Goal: Task Accomplishment & Management: Manage account settings

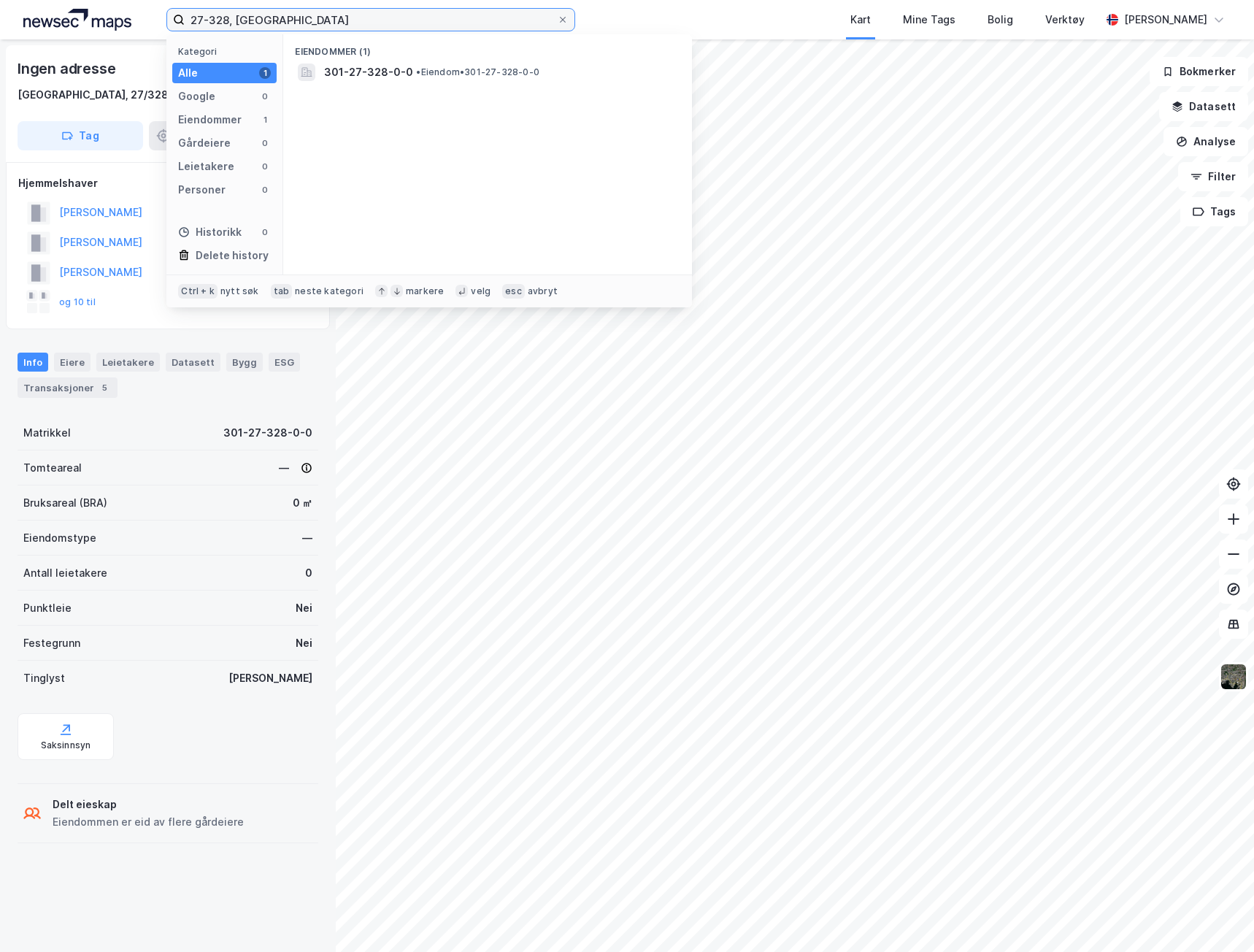
click at [285, 21] on input "27-328, [GEOGRAPHIC_DATA]" at bounding box center [371, 19] width 372 height 22
click at [347, 72] on span "301-27-328-0-0" at bounding box center [369, 72] width 89 height 18
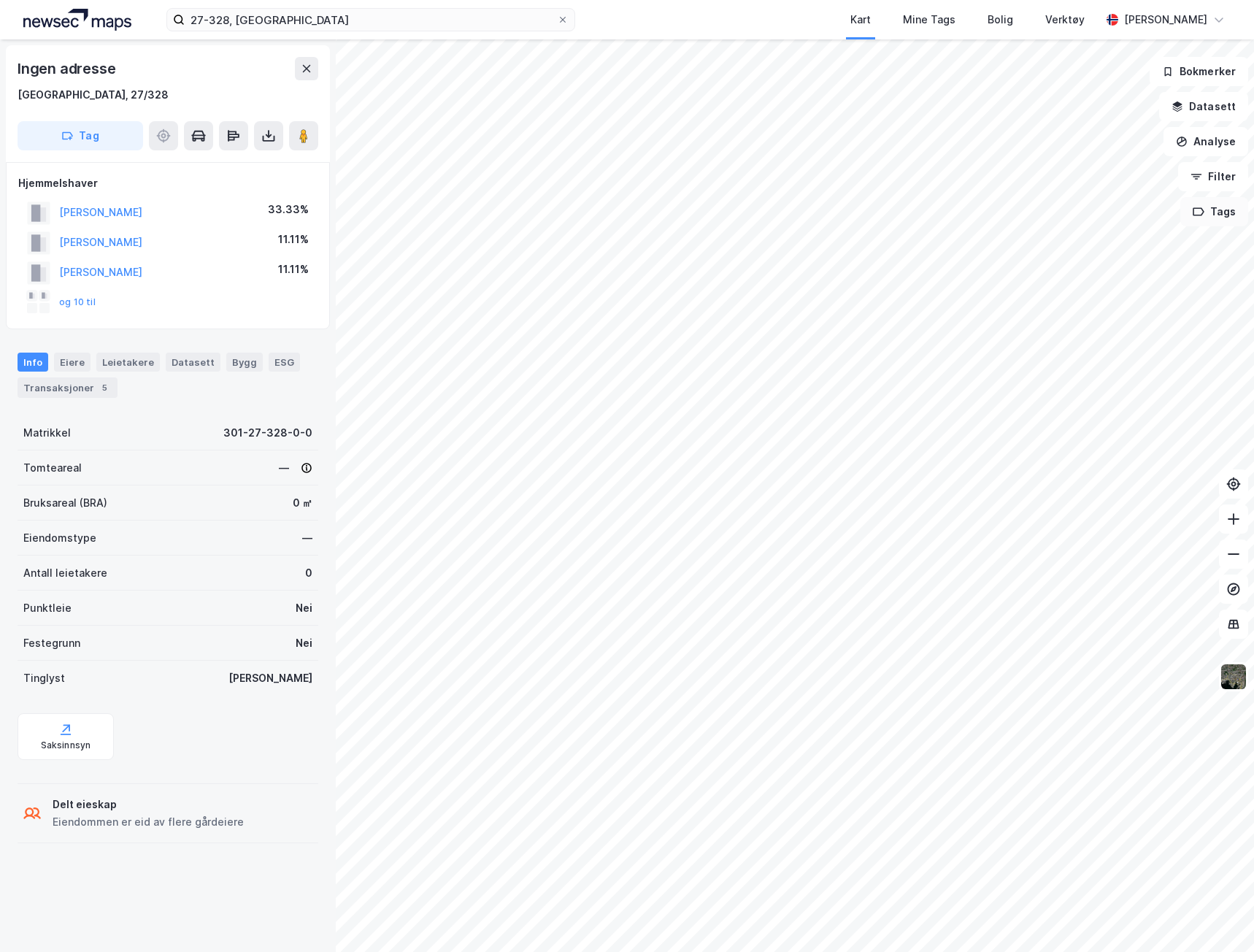
click at [1211, 214] on button "Tags" at bounding box center [1214, 212] width 68 height 29
click at [1212, 213] on button "Tags" at bounding box center [1214, 212] width 68 height 29
click at [1231, 523] on icon at bounding box center [1233, 519] width 15 height 15
click at [1231, 548] on icon at bounding box center [1233, 553] width 15 height 15
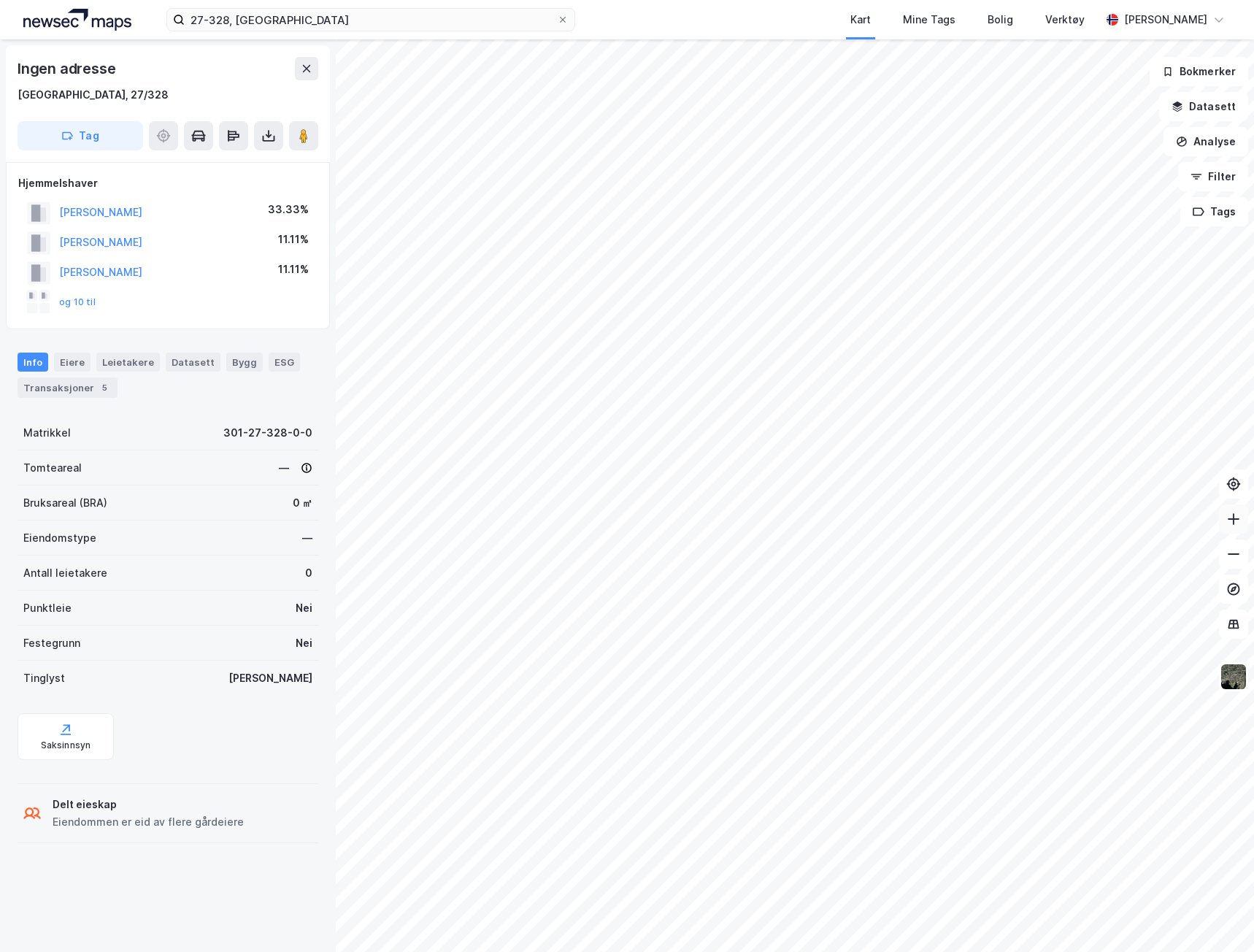
click at [1235, 520] on icon at bounding box center [1233, 519] width 15 height 15
click at [84, 132] on button "Tag" at bounding box center [80, 136] width 126 height 29
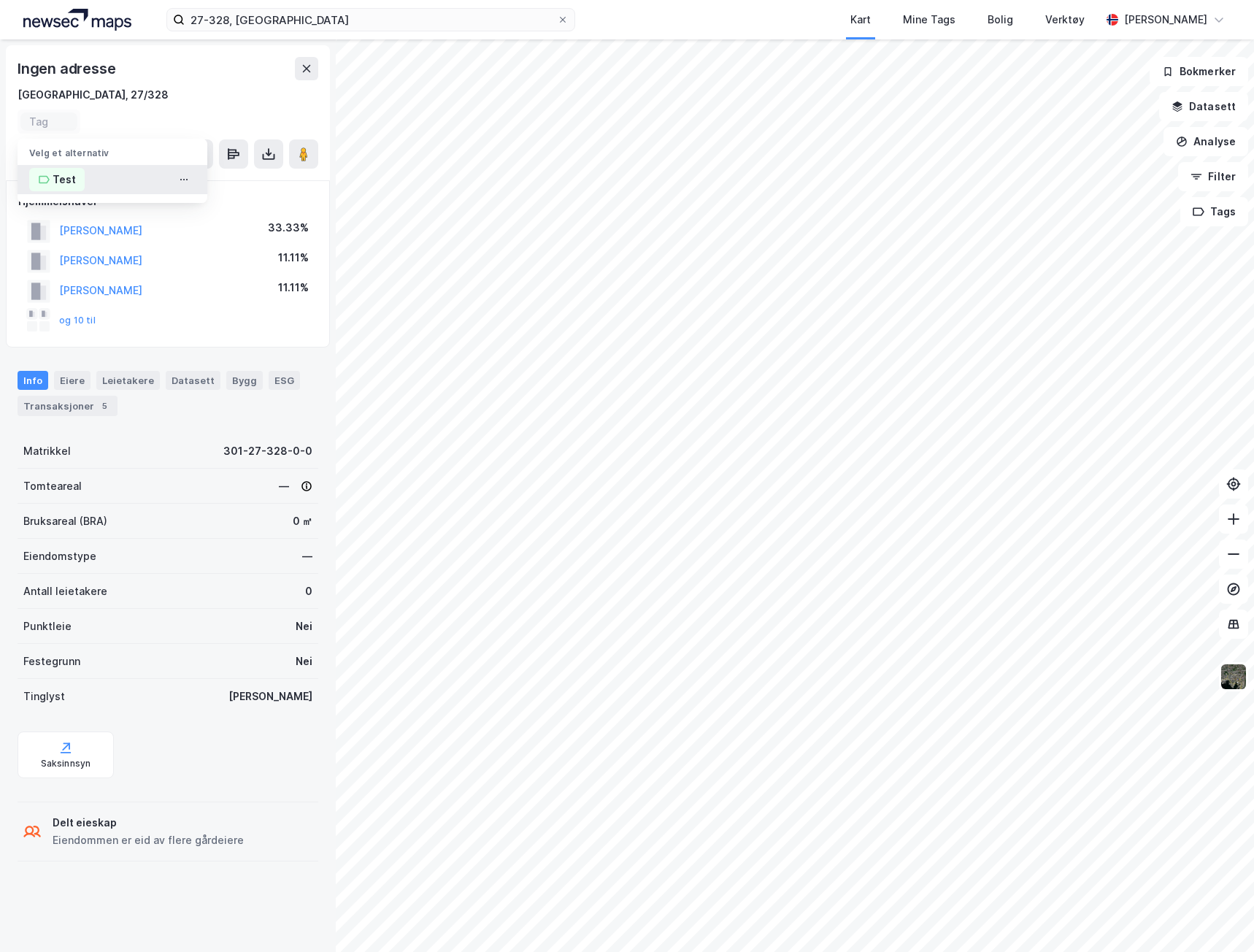
click at [45, 185] on icon at bounding box center [43, 179] width 12 height 12
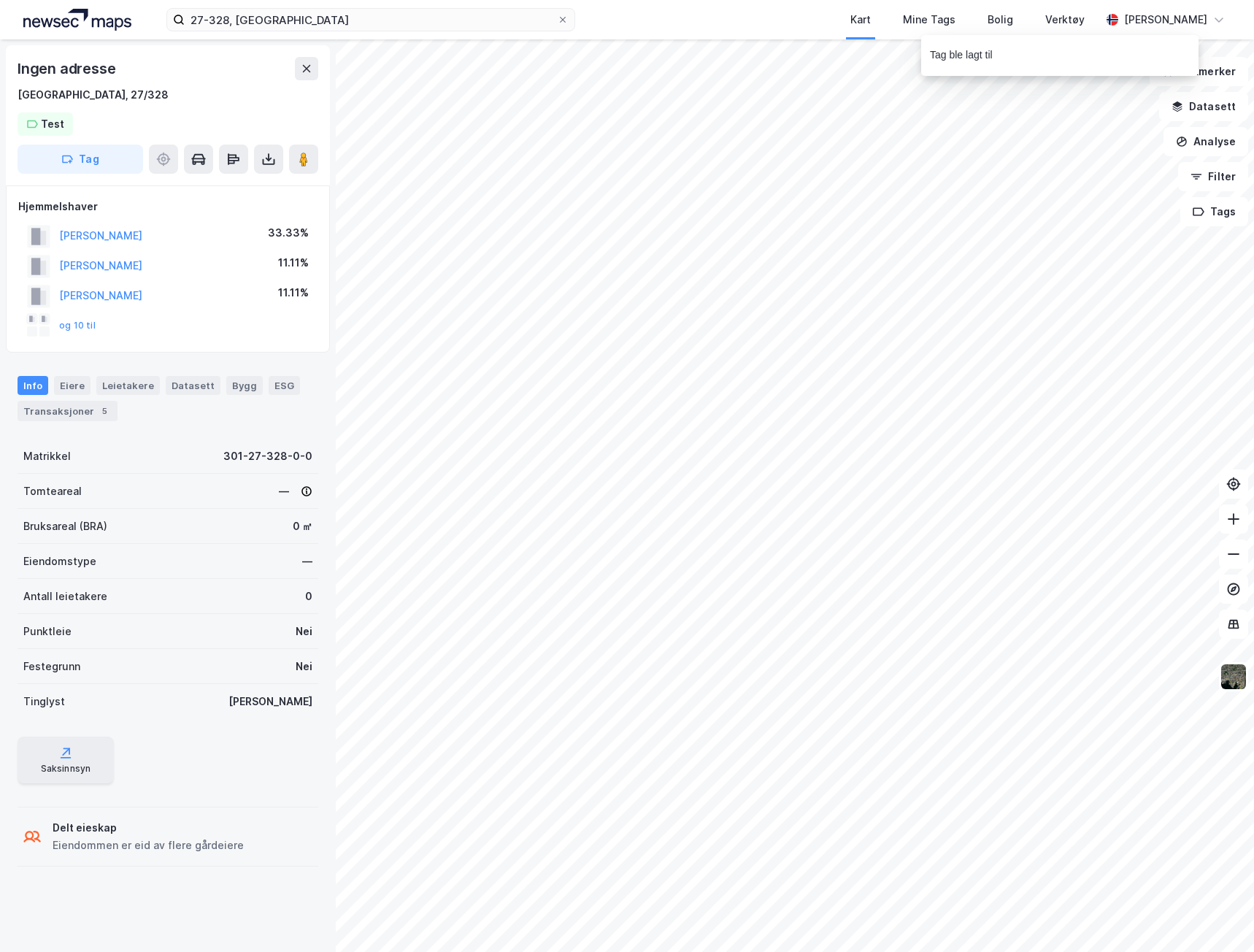
click at [59, 758] on div "Saksinnsyn" at bounding box center [66, 760] width 96 height 47
